Goal: Find specific page/section: Find specific page/section

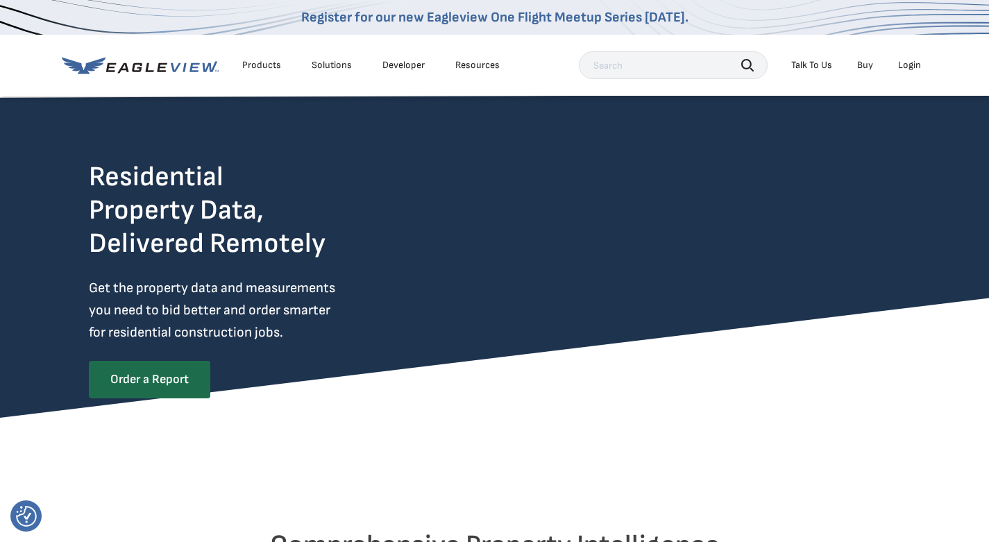
click at [912, 64] on div "Login" at bounding box center [909, 65] width 23 height 12
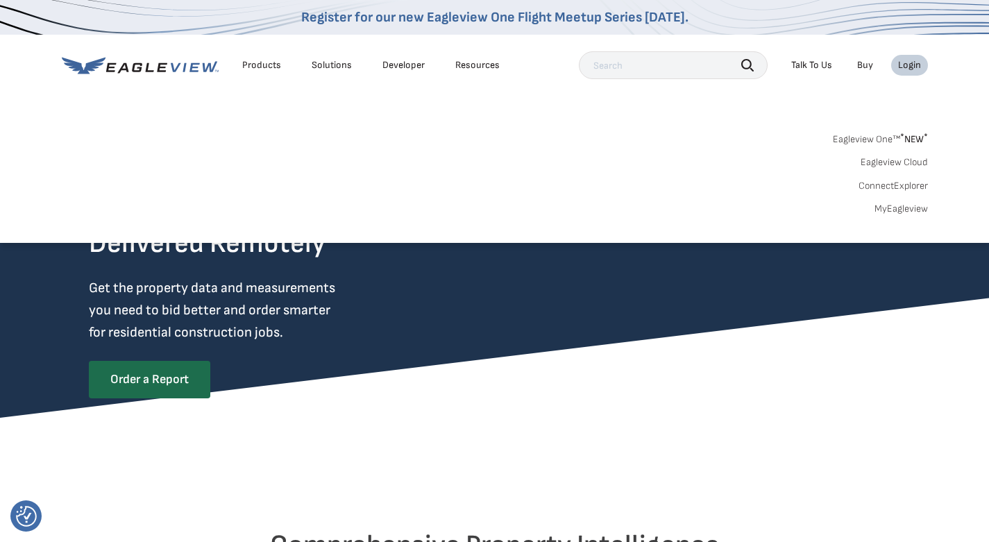
click at [906, 215] on div "Search Products Our Product Areas Imagery 1-Inch GSD Aerial Imagery *" at bounding box center [494, 177] width 989 height 131
click at [912, 206] on link "MyEagleview" at bounding box center [901, 209] width 53 height 12
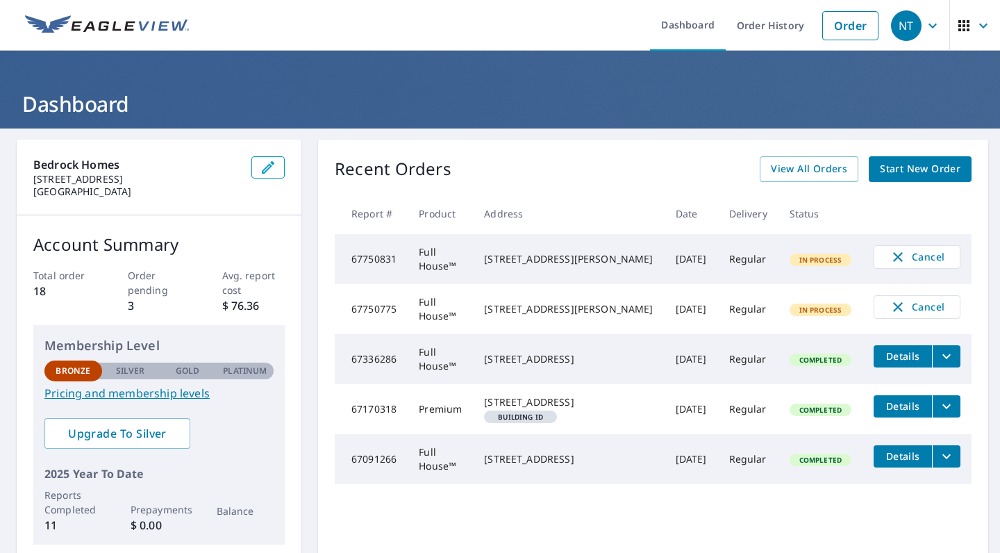
drag, startPoint x: 598, startPoint y: 312, endPoint x: 499, endPoint y: 293, distance: 101.2
click at [499, 293] on td "1021 Makah Pl Fox Island, WA 98333" at bounding box center [568, 309] width 191 height 50
copy div "1021 Makah Pl Fox Island, WA 98333"
